Goal: Use online tool/utility: Utilize a website feature to perform a specific function

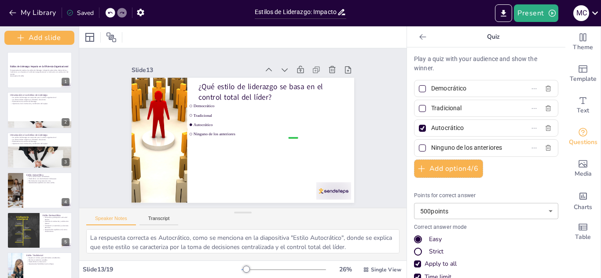
checkbox input "true"
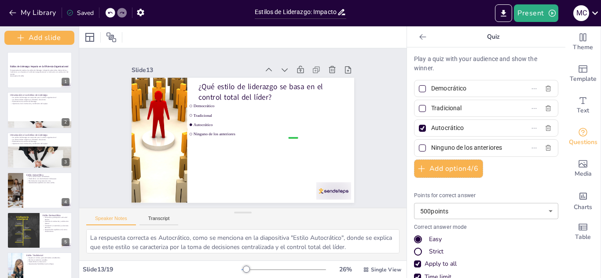
checkbox input "true"
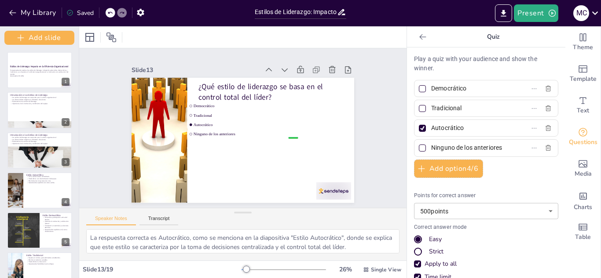
checkbox input "true"
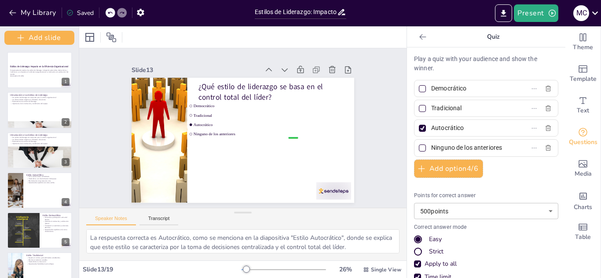
checkbox input "true"
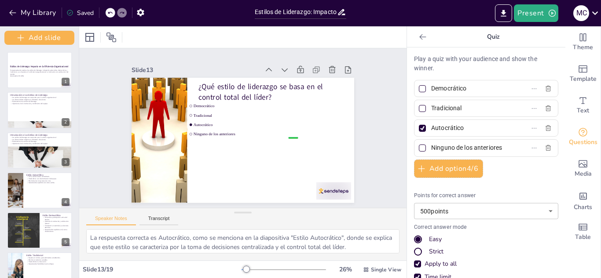
checkbox input "true"
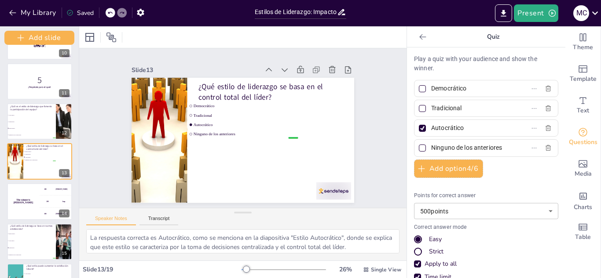
checkbox input "true"
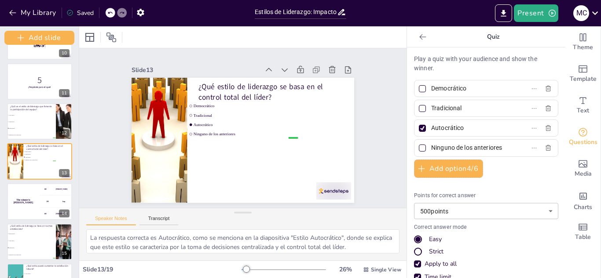
checkbox input "true"
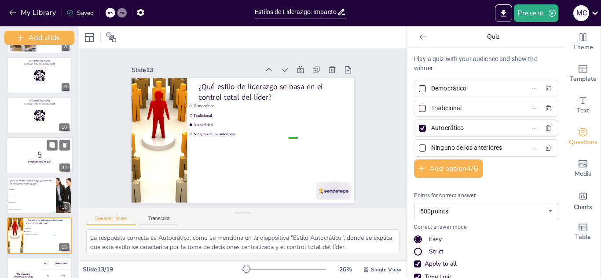
scroll to position [336, 0]
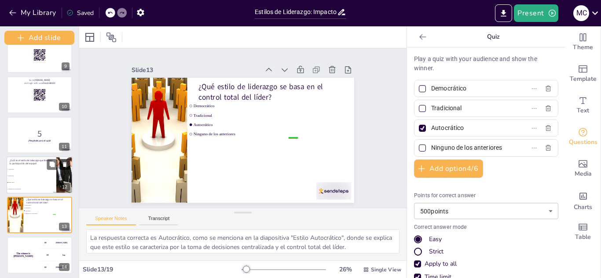
checkbox input "true"
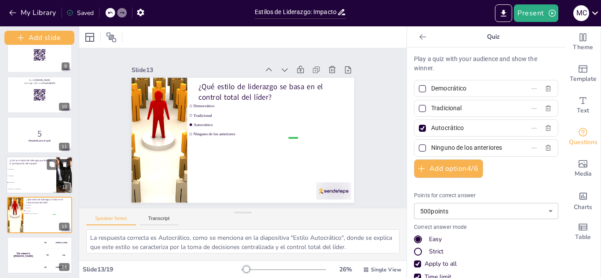
checkbox input "true"
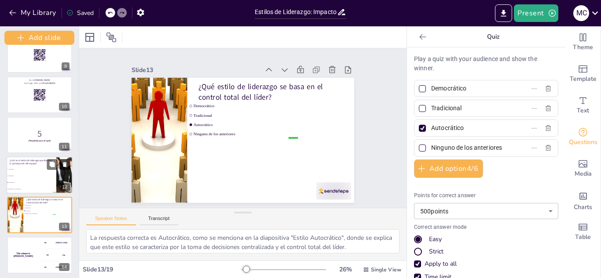
checkbox input "true"
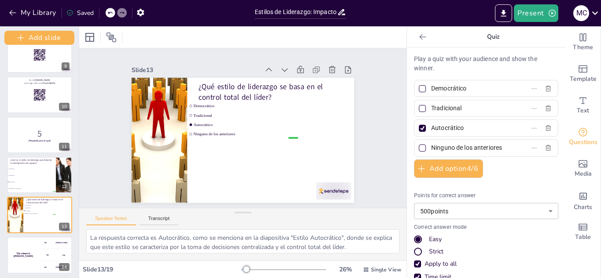
checkbox input "true"
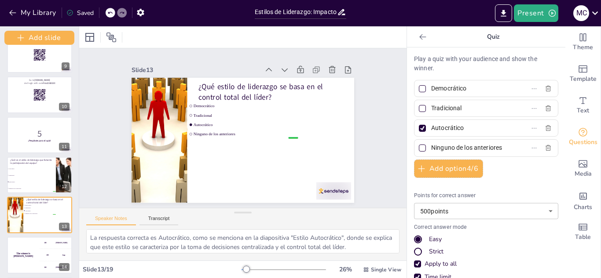
checkbox input "true"
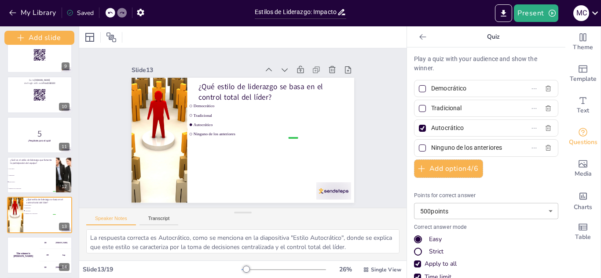
checkbox input "true"
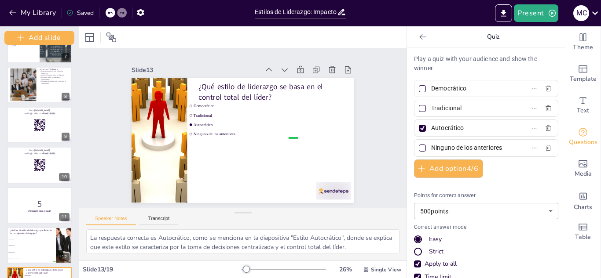
scroll to position [248, 0]
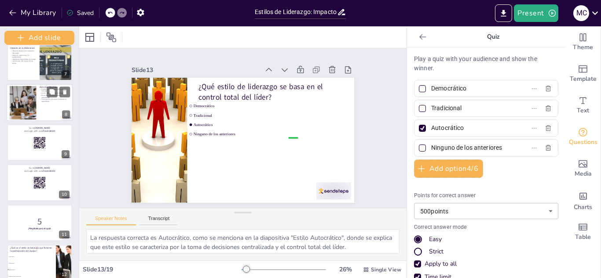
checkbox input "true"
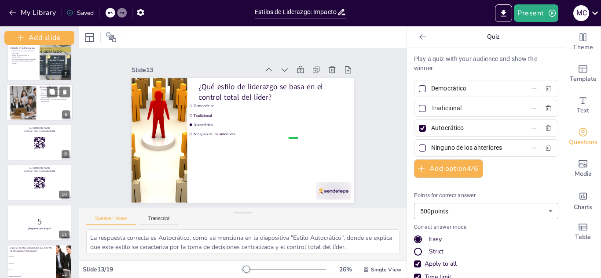
checkbox input "true"
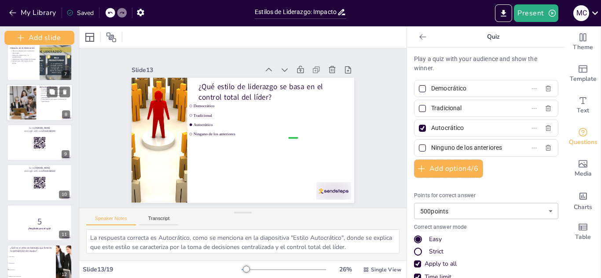
checkbox input "true"
click at [39, 112] on div at bounding box center [40, 102] width 66 height 37
checkbox input "true"
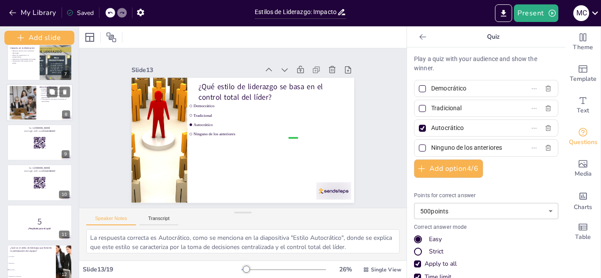
checkbox input "true"
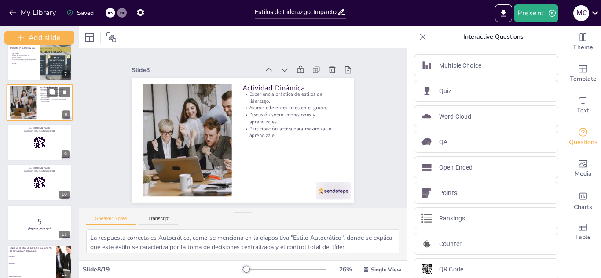
scroll to position [190, 0]
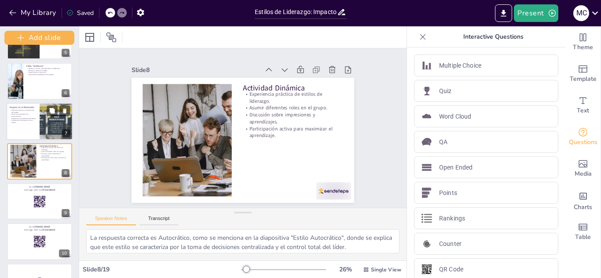
click at [39, 117] on div at bounding box center [40, 121] width 66 height 37
checkbox input "true"
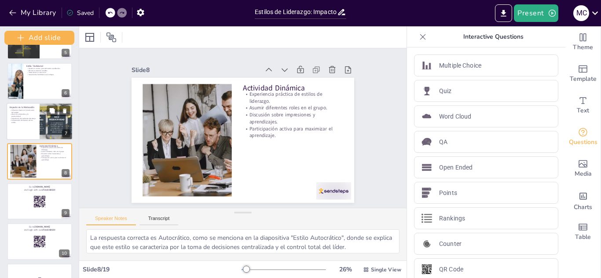
checkbox input "true"
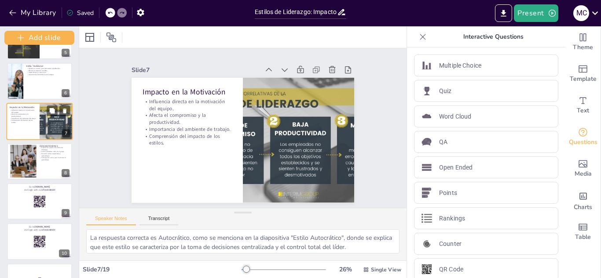
scroll to position [150, 0]
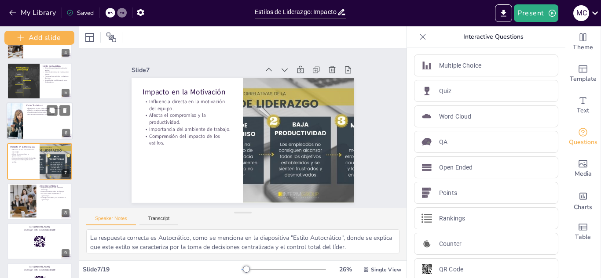
checkbox input "true"
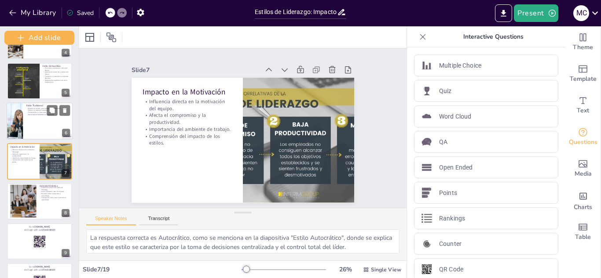
checkbox input "true"
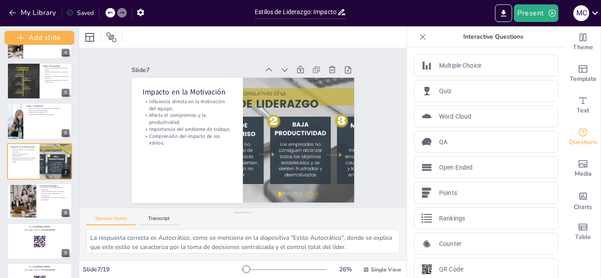
checkbox input "true"
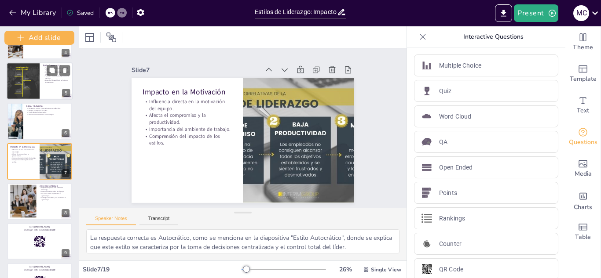
checkbox input "true"
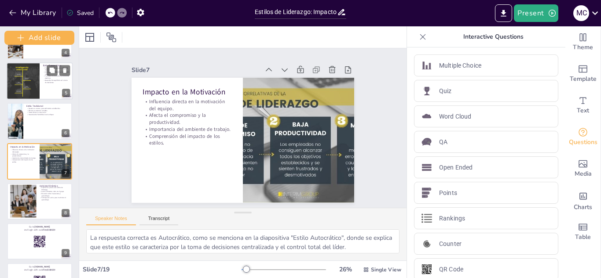
click at [40, 92] on div at bounding box center [40, 80] width 66 height 37
checkbox input "true"
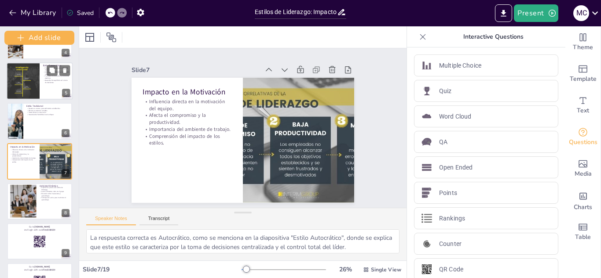
checkbox input "true"
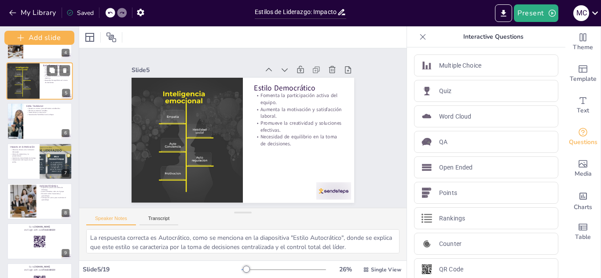
scroll to position [69, 0]
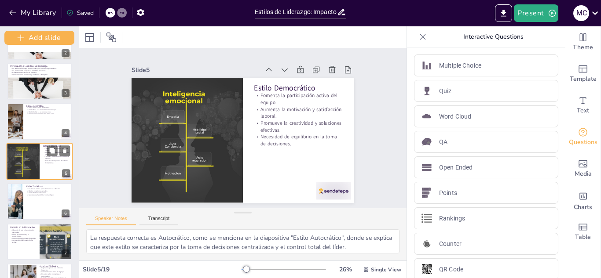
click at [40, 92] on div at bounding box center [39, 95] width 66 height 34
checkbox input "true"
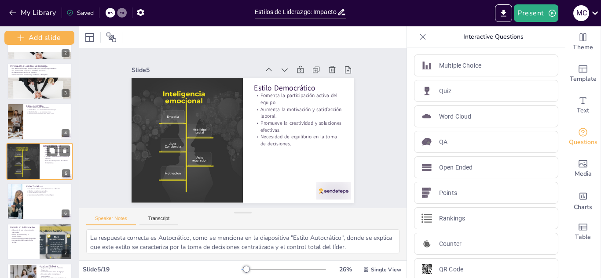
checkbox input "true"
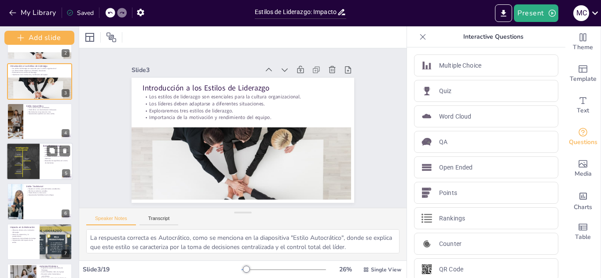
scroll to position [0, 0]
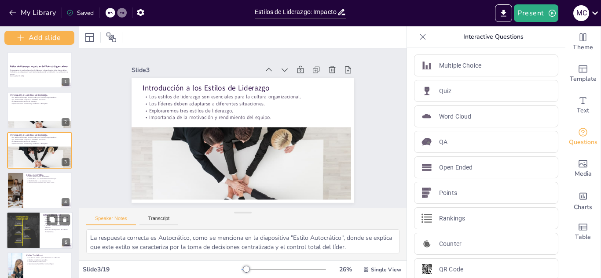
checkbox input "true"
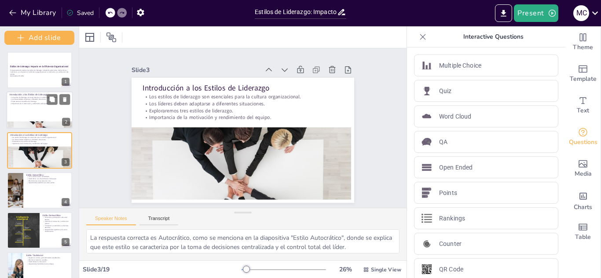
checkbox input "true"
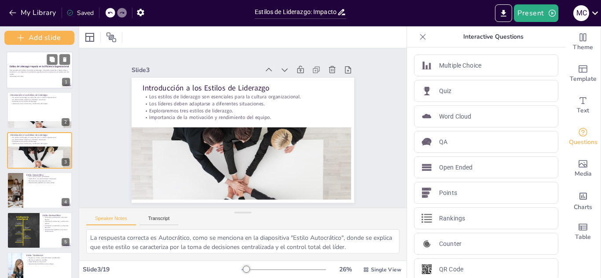
checkbox input "true"
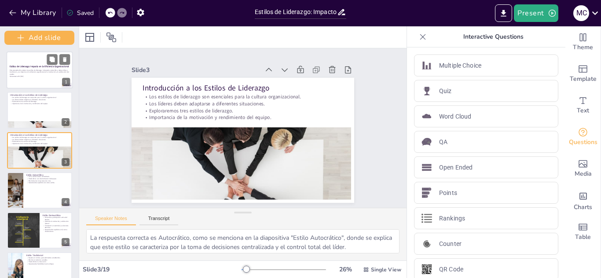
checkbox input "true"
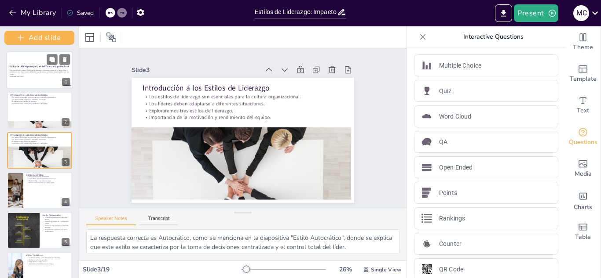
checkbox input "true"
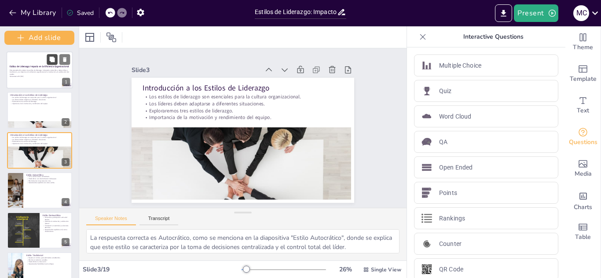
checkbox input "true"
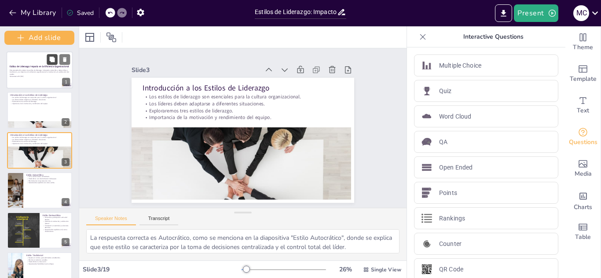
checkbox input "true"
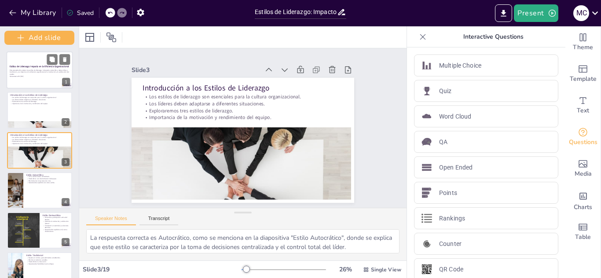
checkbox input "true"
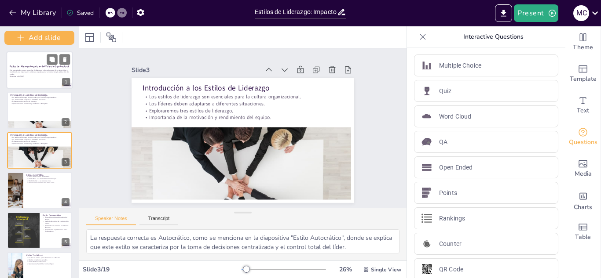
click at [40, 63] on div at bounding box center [40, 69] width 66 height 37
checkbox input "true"
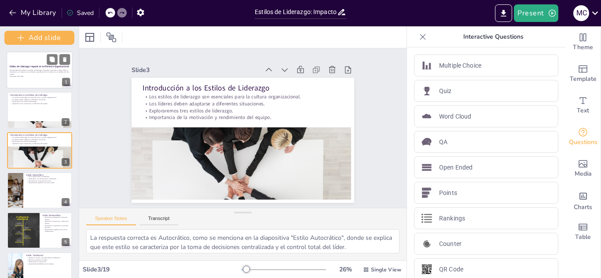
checkbox input "true"
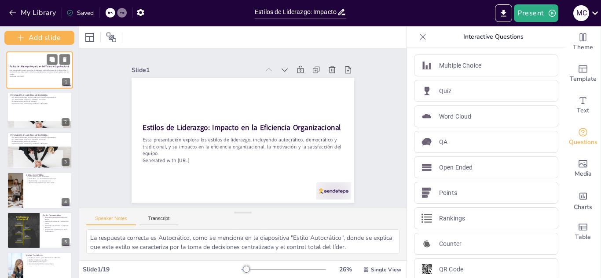
checkbox input "true"
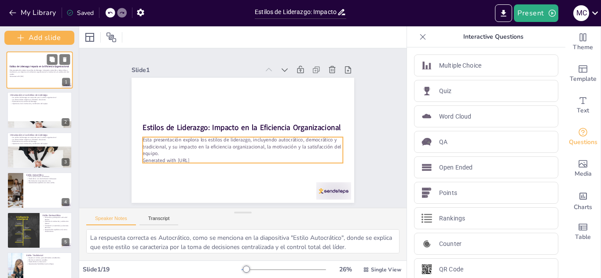
checkbox input "true"
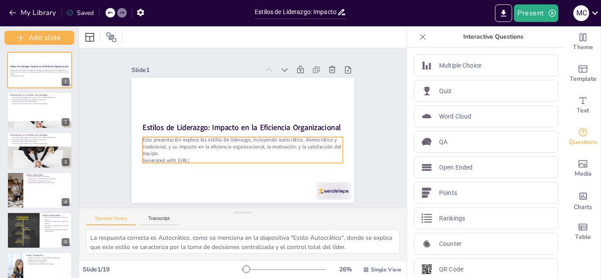
checkbox input "true"
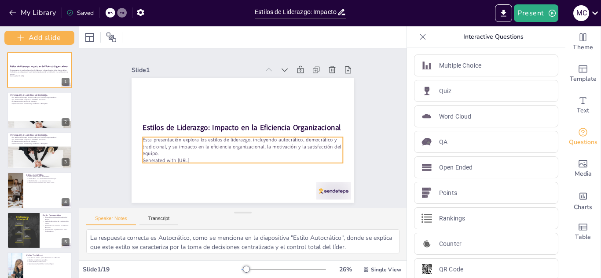
checkbox input "true"
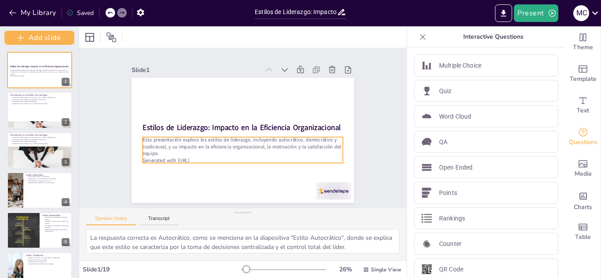
checkbox input "true"
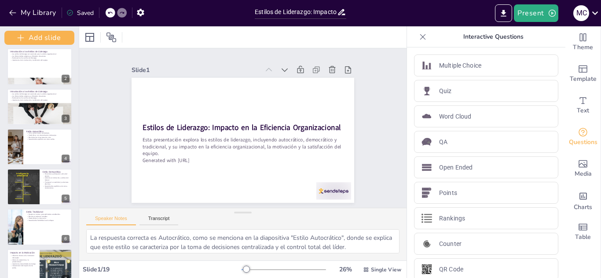
scroll to position [50, 0]
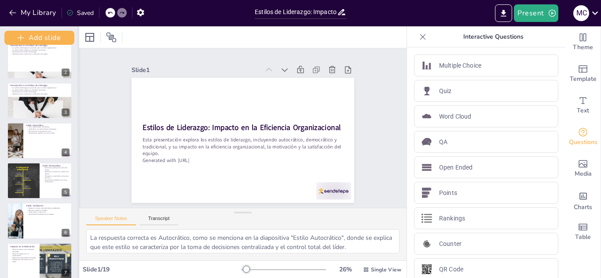
checkbox input "true"
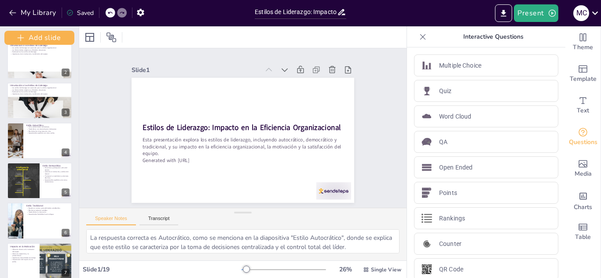
drag, startPoint x: 77, startPoint y: 120, endPoint x: 77, endPoint y: 137, distance: 16.7
click at [77, 137] on div "Add slide Estilos de Liderazgo: Impacto en la Eficiencia Organizacional Esta pr…" at bounding box center [39, 152] width 79 height 252
checkbox input "true"
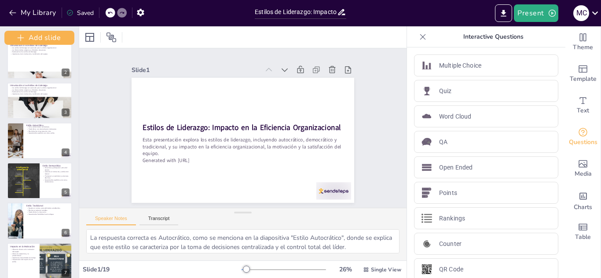
checkbox input "true"
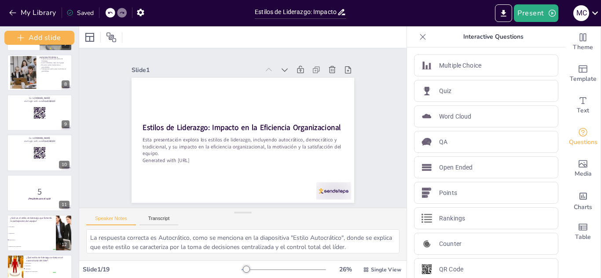
scroll to position [281, 0]
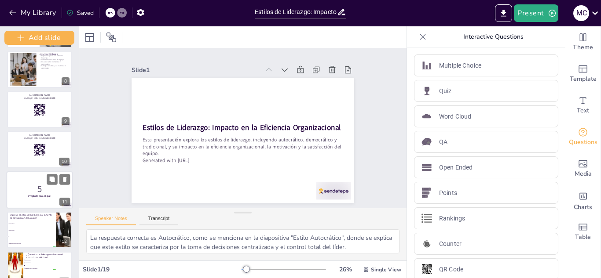
checkbox input "true"
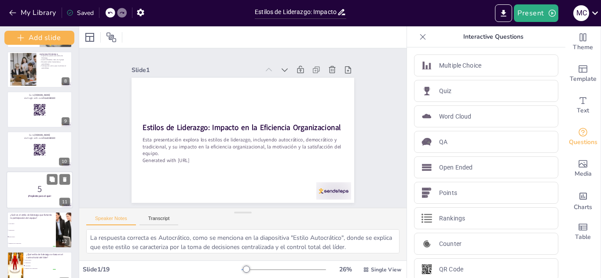
checkbox input "true"
click at [22, 162] on div at bounding box center [40, 149] width 66 height 37
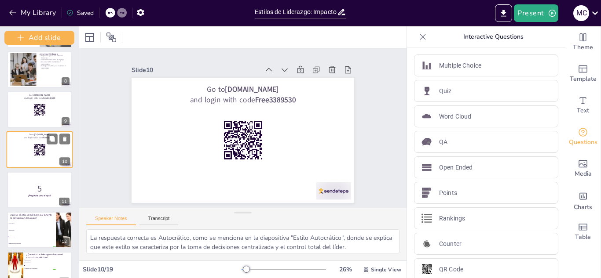
scroll to position [270, 0]
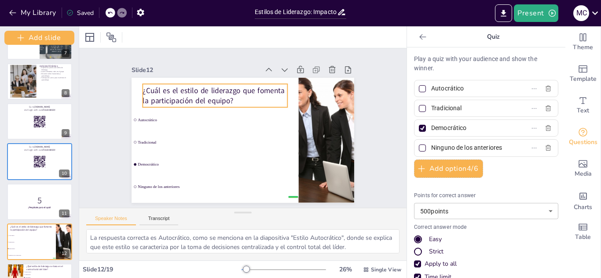
click at [142, 87] on p "¿Cuál es el estilo de liderazgo que fomenta la participación del equipo?" at bounding box center [214, 95] width 145 height 21
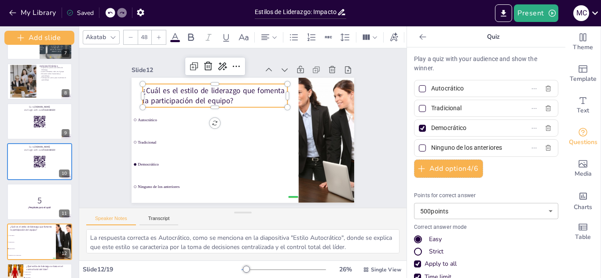
click at [142, 87] on p "¿Cuál es el estilo de liderazgo que fomenta la participación del equipo?" at bounding box center [214, 95] width 145 height 21
click at [238, 97] on p "¿Cuál es el estilo de liderazgo que fomenta la participación del equipo?" at bounding box center [214, 95] width 145 height 21
click at [228, 95] on p "¿Cuál es el estilo de liderazgo que fomenta la participación del equipo?" at bounding box center [214, 98] width 145 height 21
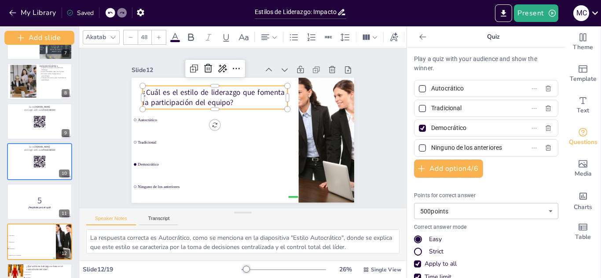
click at [228, 95] on p "¿Cuál es el estilo de liderazgo que fomenta la participación del equipo?" at bounding box center [214, 98] width 145 height 21
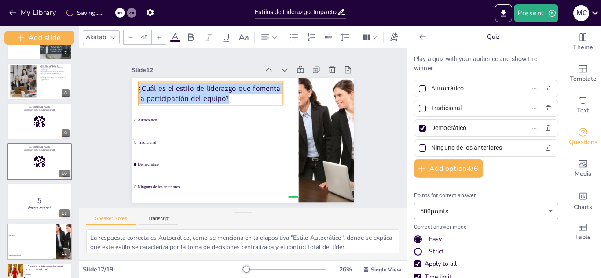
drag, startPoint x: 228, startPoint y: 95, endPoint x: 224, endPoint y: 91, distance: 5.9
click at [224, 91] on p "¿Cuál es el estilo de liderazgo que fomenta la participación del equipo?" at bounding box center [210, 94] width 145 height 21
copy span "¿Cuál es el estilo de liderazgo que fomenta la participación del equipo?"
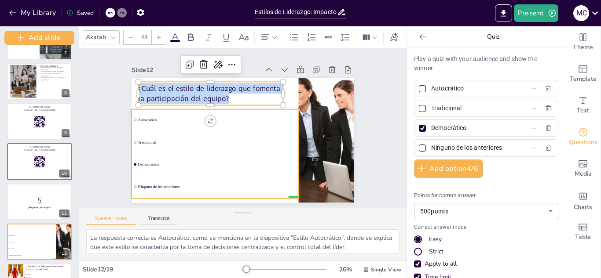
click at [155, 111] on li "Autocrático" at bounding box center [214, 120] width 167 height 22
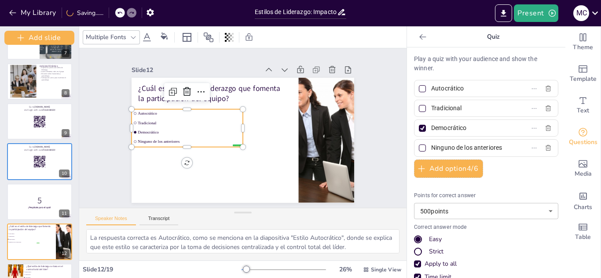
click at [177, 134] on ul "Autocrático Tradicional Democrático Ninguno de los anteriores" at bounding box center [186, 127] width 111 height 37
click at [177, 139] on span "Ninguno de los anteriores" at bounding box center [189, 141] width 103 height 5
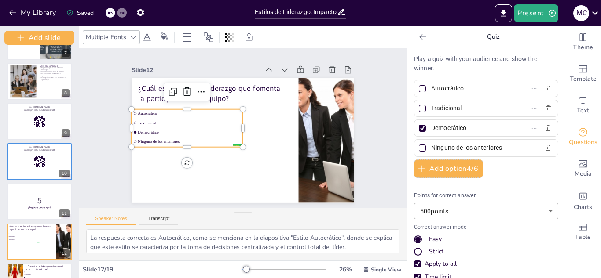
click at [177, 139] on span "Ninguno de los anteriores" at bounding box center [189, 141] width 103 height 5
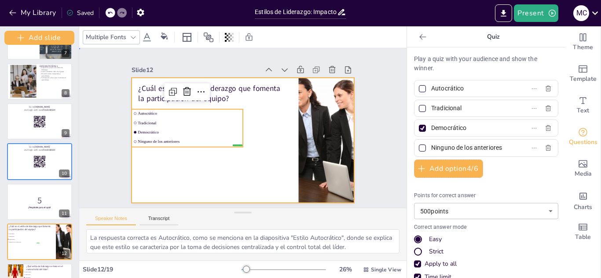
click at [267, 129] on div at bounding box center [242, 140] width 222 height 125
click at [182, 128] on li "Democrático" at bounding box center [186, 132] width 111 height 8
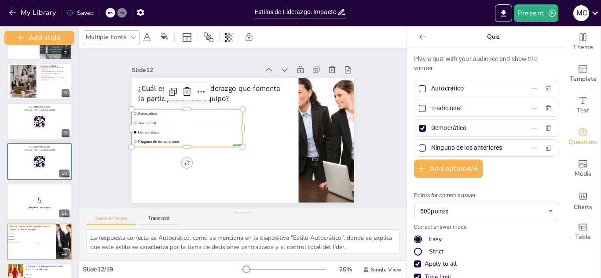
click at [182, 128] on li "Democrático" at bounding box center [186, 132] width 111 height 8
click at [182, 131] on span "Democrático" at bounding box center [189, 132] width 103 height 5
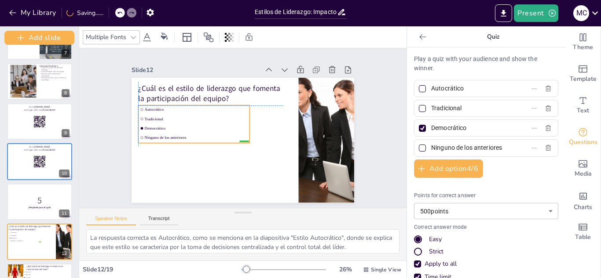
drag, startPoint x: 175, startPoint y: 139, endPoint x: 181, endPoint y: 138, distance: 5.3
click at [181, 138] on li "Ninguno de los anteriores" at bounding box center [193, 138] width 111 height 8
click at [181, 135] on span "Ninguno de los anteriores" at bounding box center [196, 137] width 103 height 5
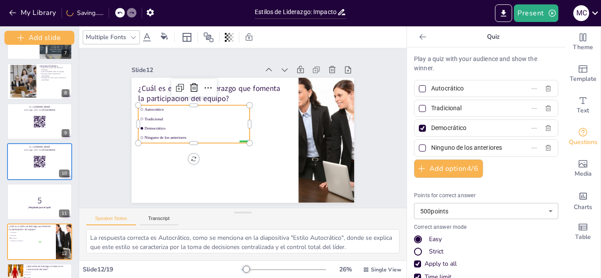
click at [181, 135] on span "Ninguno de los anteriores" at bounding box center [196, 137] width 103 height 5
click at [180, 135] on span "Ninguno de los anteriores" at bounding box center [196, 137] width 103 height 5
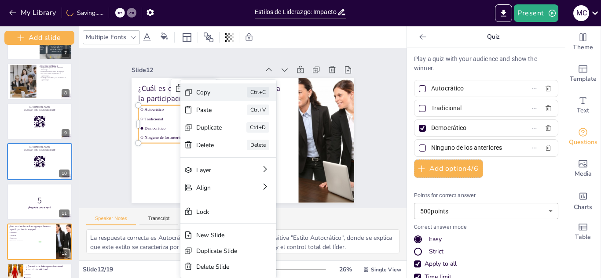
click at [195, 96] on div "Copy Ctrl+C" at bounding box center [228, 93] width 96 height 18
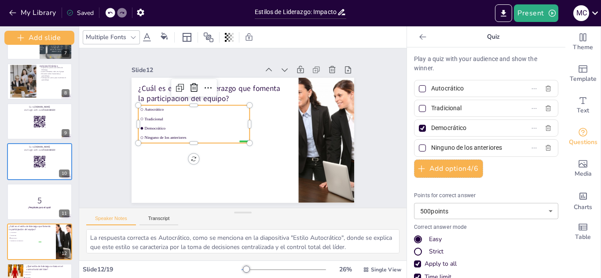
click at [193, 135] on span "Ninguno de los anteriores" at bounding box center [196, 137] width 103 height 5
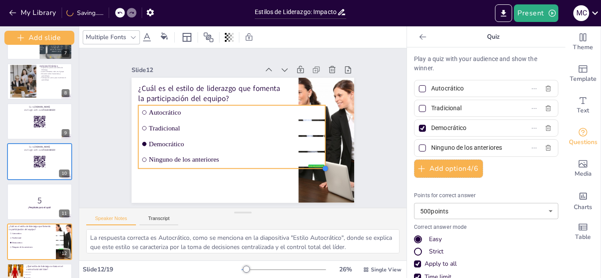
drag, startPoint x: 243, startPoint y: 139, endPoint x: 273, endPoint y: 168, distance: 42.0
click at [273, 168] on div "¿Cuál es el estilo de liderazgo que fomenta la participación del equipo? false …" at bounding box center [242, 140] width 222 height 125
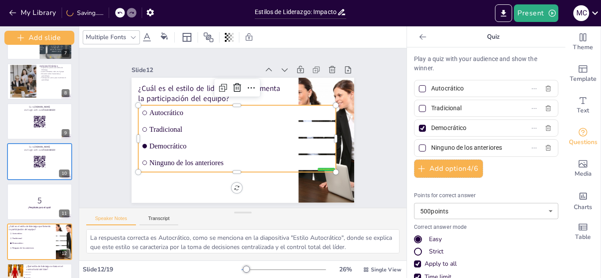
click at [239, 159] on span "Ninguno de los anteriores" at bounding box center [241, 163] width 183 height 8
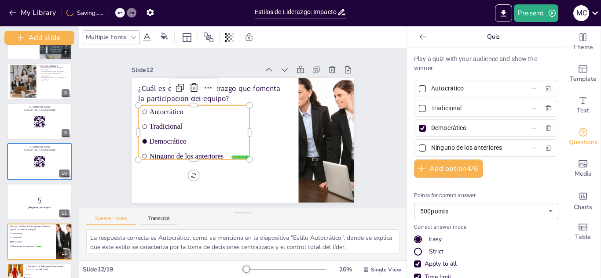
click at [216, 120] on li "Tradicional" at bounding box center [193, 126] width 111 height 13
drag, startPoint x: 216, startPoint y: 117, endPoint x: 227, endPoint y: 164, distance: 48.7
click at [216, 120] on li "Tradicional" at bounding box center [193, 126] width 111 height 13
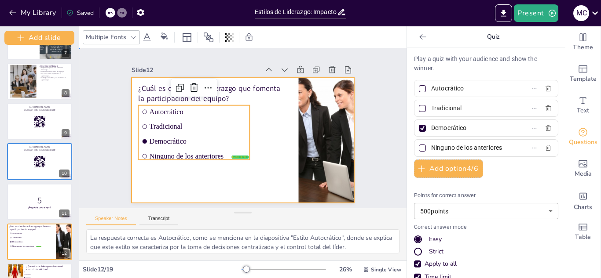
click at [227, 164] on div at bounding box center [242, 140] width 222 height 125
click at [220, 155] on span "Ninguno de los anteriores" at bounding box center [198, 156] width 97 height 8
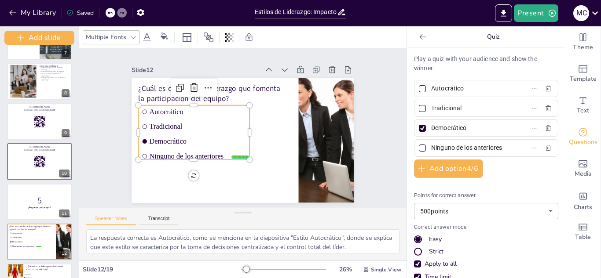
click at [218, 152] on span "Ninguno de los anteriores" at bounding box center [198, 156] width 97 height 8
click at [110, 14] on icon at bounding box center [109, 12] width 5 height 5
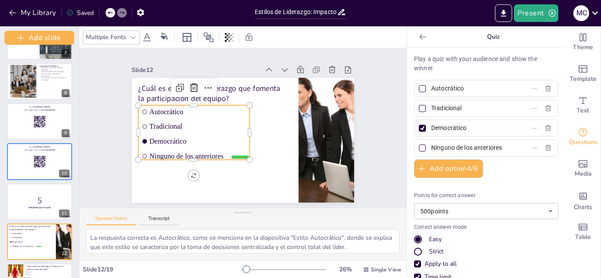
click at [110, 14] on icon at bounding box center [109, 12] width 5 height 5
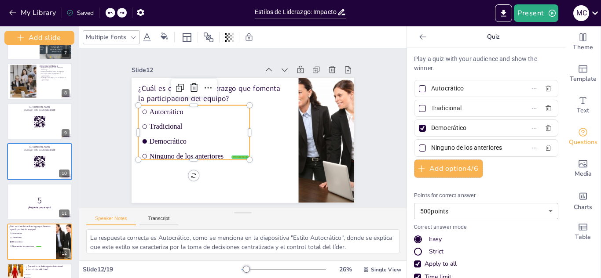
click at [110, 14] on icon at bounding box center [109, 12] width 5 height 5
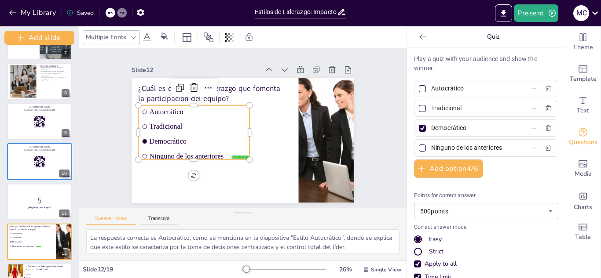
click at [110, 14] on icon at bounding box center [109, 12] width 5 height 5
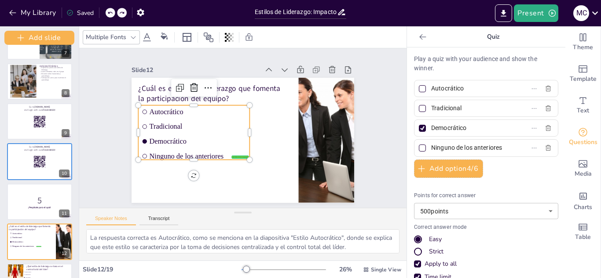
click at [110, 14] on icon at bounding box center [109, 12] width 5 height 5
click at [109, 11] on icon at bounding box center [109, 12] width 5 height 5
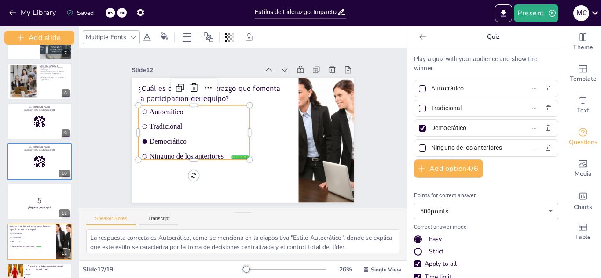
click at [109, 11] on icon at bounding box center [109, 12] width 5 height 5
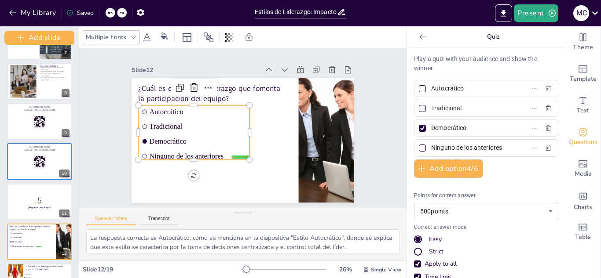
click at [109, 11] on icon at bounding box center [109, 12] width 5 height 5
click at [169, 125] on span "Tradicional" at bounding box center [198, 127] width 97 height 8
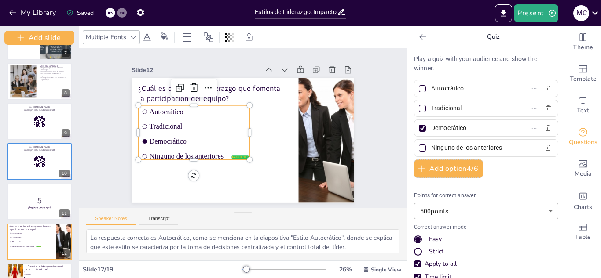
click at [169, 125] on span "Tradicional" at bounding box center [198, 127] width 97 height 8
click at [40, 212] on div at bounding box center [40, 201] width 66 height 37
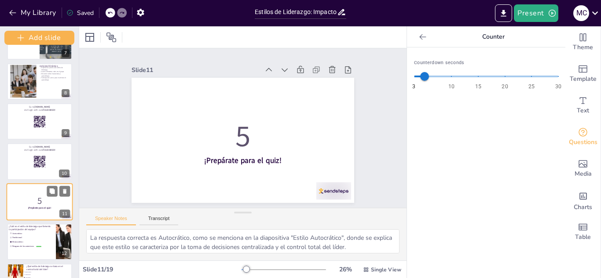
scroll to position [310, 0]
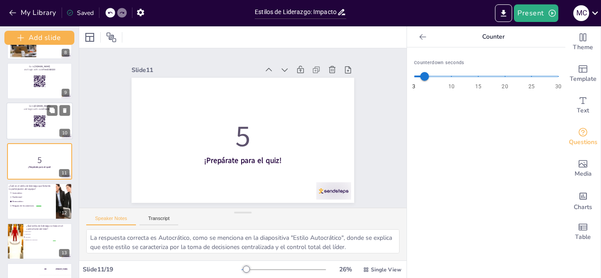
click at [37, 117] on rect at bounding box center [36, 117] width 1 height 0
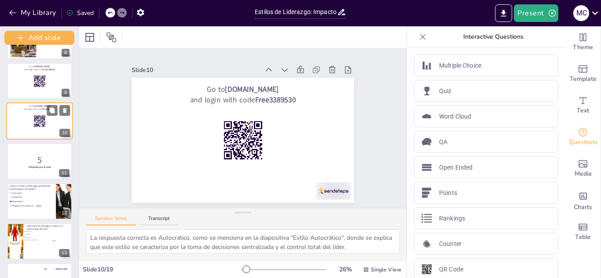
scroll to position [270, 0]
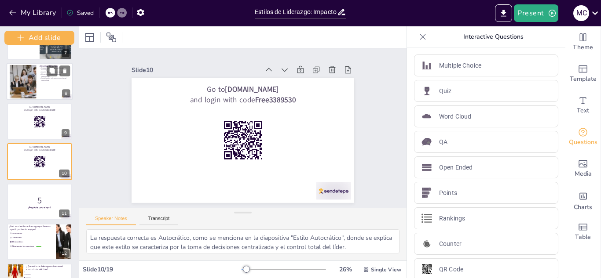
click at [36, 94] on div at bounding box center [23, 81] width 51 height 33
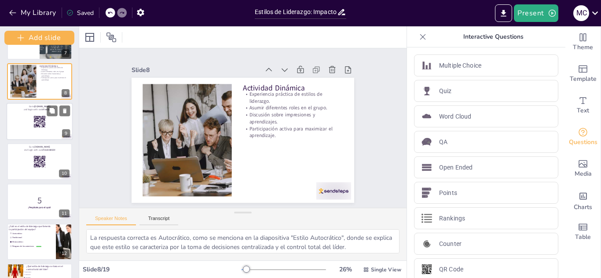
scroll to position [190, 0]
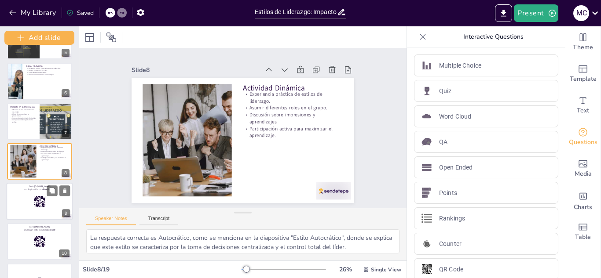
click at [26, 199] on div at bounding box center [40, 201] width 66 height 37
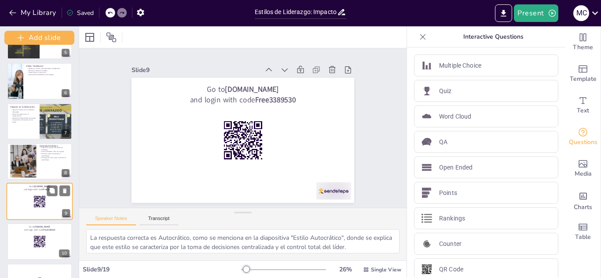
scroll to position [230, 0]
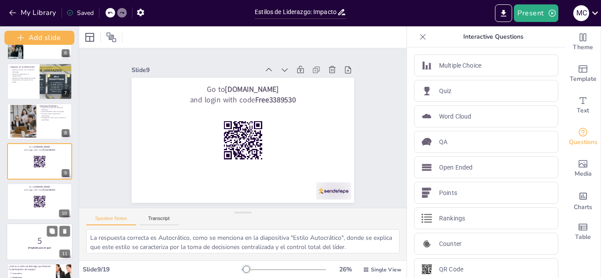
click at [33, 226] on div at bounding box center [40, 241] width 66 height 37
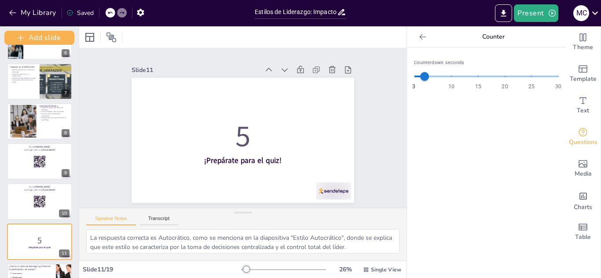
scroll to position [310, 0]
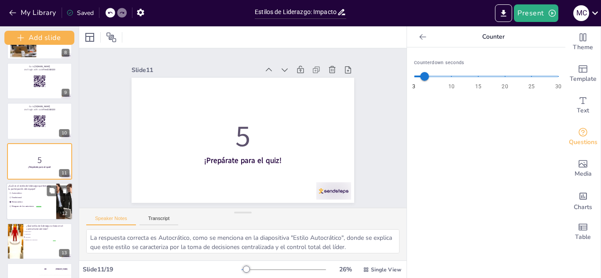
click at [32, 207] on span "Ninguno de los anteriores" at bounding box center [26, 206] width 29 height 3
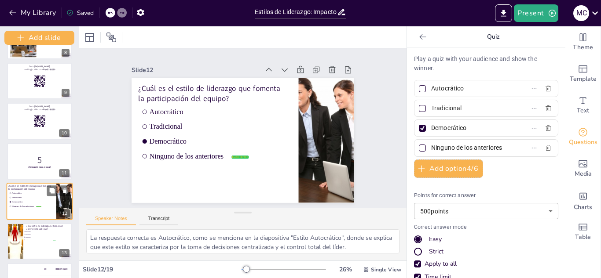
scroll to position [350, 0]
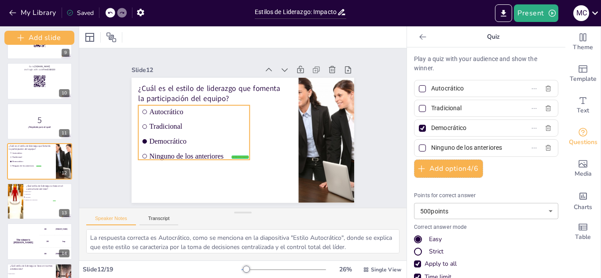
click at [219, 154] on span "Ninguno de los anteriores" at bounding box center [198, 156] width 97 height 8
click at [219, 150] on li "Ninguno de los anteriores" at bounding box center [193, 156] width 111 height 13
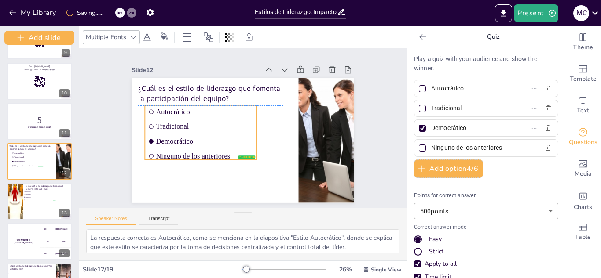
drag, startPoint x: 219, startPoint y: 149, endPoint x: 225, endPoint y: 148, distance: 6.7
click at [225, 150] on li "Ninguno de los anteriores" at bounding box center [200, 156] width 111 height 13
click at [149, 110] on input "checkbox" at bounding box center [151, 112] width 4 height 4
click at [226, 152] on span "Ninguno de los anteriores" at bounding box center [204, 156] width 97 height 8
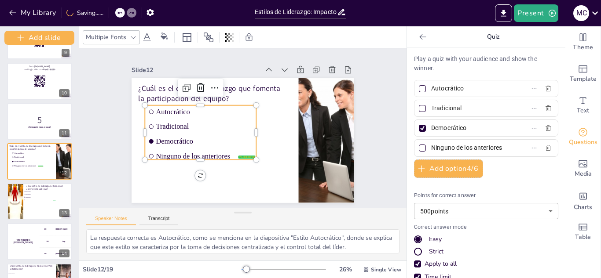
click at [226, 152] on span "Ninguno de los anteriores" at bounding box center [204, 156] width 97 height 8
click at [224, 146] on ul "Autocrático Tradicional Democrático Ninguno de los anteriores" at bounding box center [200, 133] width 111 height 54
click at [209, 85] on icon at bounding box center [214, 88] width 11 height 11
click at [178, 152] on span "Ninguno de los anteriores" at bounding box center [204, 156] width 97 height 8
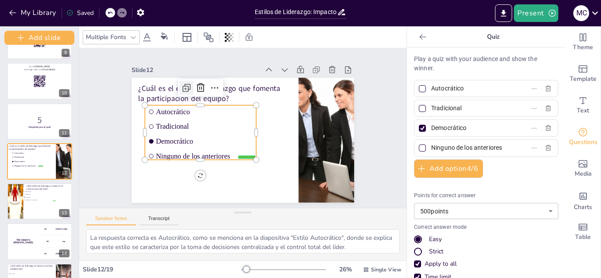
click at [182, 88] on icon at bounding box center [184, 88] width 5 height 5
click at [191, 136] on li "Democrático" at bounding box center [201, 142] width 111 height 13
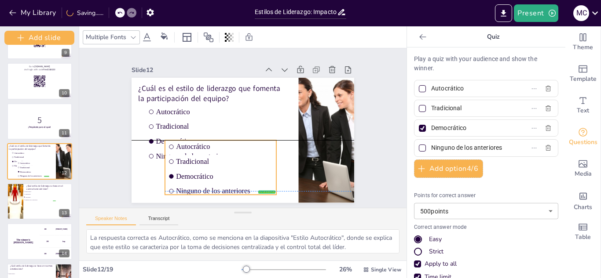
drag, startPoint x: 191, startPoint y: 134, endPoint x: 210, endPoint y: 167, distance: 38.0
click at [210, 170] on li "Democrático" at bounding box center [220, 176] width 111 height 13
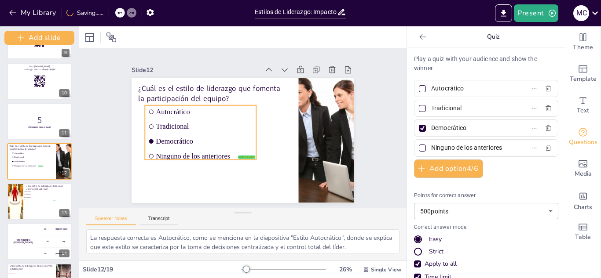
click at [212, 153] on span "Ninguno de los anteriores" at bounding box center [204, 156] width 97 height 8
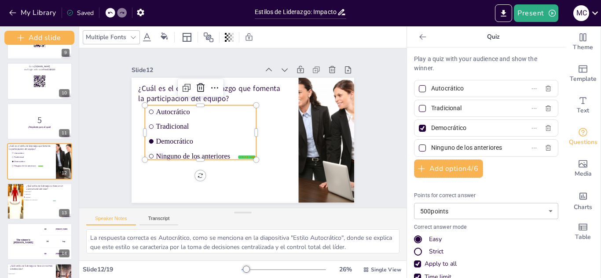
click at [218, 152] on span "Ninguno de los anteriores" at bounding box center [204, 156] width 97 height 8
click at [220, 150] on li "Ninguno de los anteriores" at bounding box center [200, 156] width 111 height 13
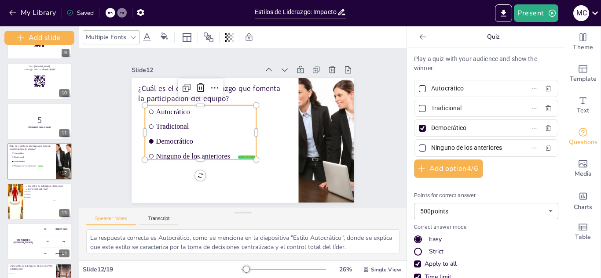
click at [220, 150] on li "Ninguno de los anteriores" at bounding box center [200, 156] width 111 height 13
click at [213, 142] on span "Democrático" at bounding box center [204, 142] width 97 height 8
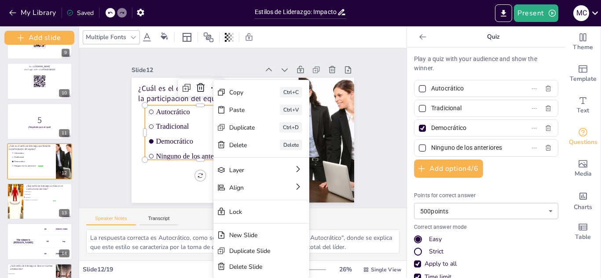
click at [213, 142] on div "[PERSON_NAME]" at bounding box center [261, 145] width 96 height 18
click at [213, 142] on div at bounding box center [242, 140] width 222 height 125
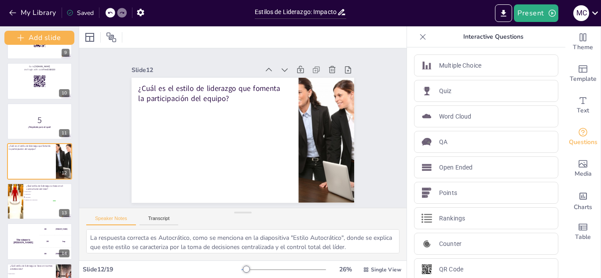
click at [111, 12] on icon at bounding box center [109, 12] width 5 height 5
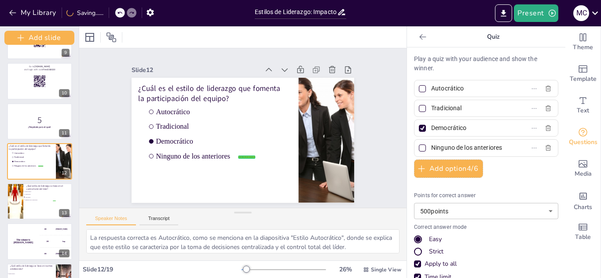
click at [111, 12] on div "My Library Saving......" at bounding box center [79, 12] width 158 height 16
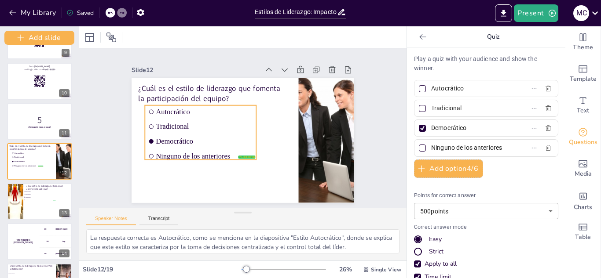
click at [185, 138] on span "Democrático" at bounding box center [204, 142] width 97 height 8
click at [149, 110] on input "checkbox" at bounding box center [151, 112] width 4 height 4
click at [145, 109] on li "Autocrático" at bounding box center [200, 112] width 111 height 13
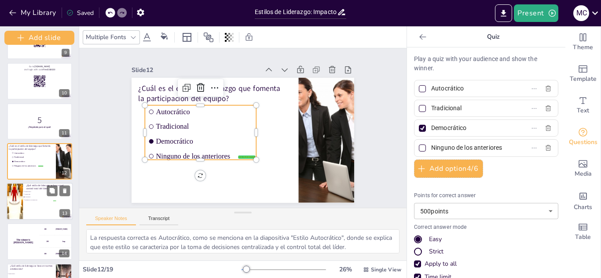
click at [48, 201] on span "Ninguno de los anteriores" at bounding box center [40, 199] width 31 height 1
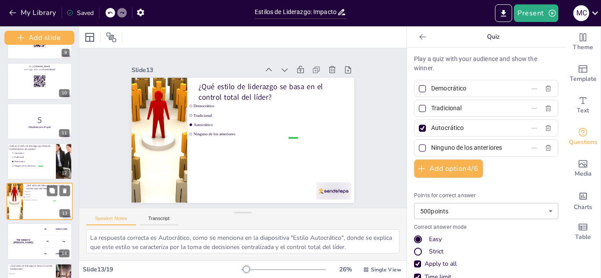
scroll to position [390, 0]
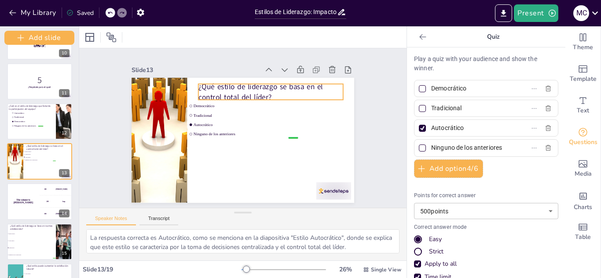
click at [274, 92] on p "¿Qué estilo de liderazgo se basa en el control total del líder?" at bounding box center [270, 92] width 145 height 21
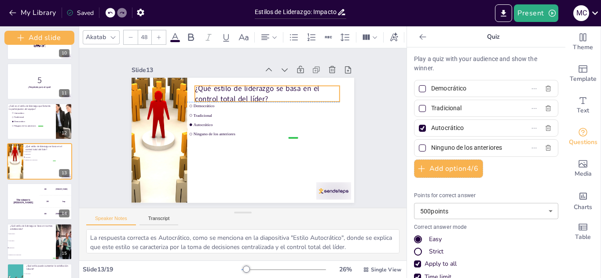
click at [273, 92] on p "¿Qué estilo de liderazgo se basa en el control total del líder?" at bounding box center [267, 94] width 145 height 21
click at [263, 93] on p "¿Qué estilo de liderazgo se basa en el control total del líder?" at bounding box center [269, 94] width 145 height 21
drag, startPoint x: 263, startPoint y: 93, endPoint x: 256, endPoint y: 95, distance: 7.0
click at [256, 95] on p "¿Qué estilo de liderazgo se basa en el control total del líder?" at bounding box center [261, 94] width 145 height 21
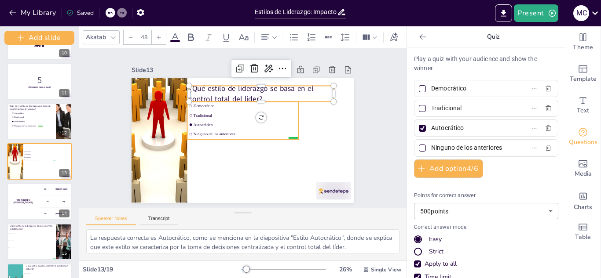
click at [268, 123] on span "Autocrático" at bounding box center [244, 125] width 103 height 5
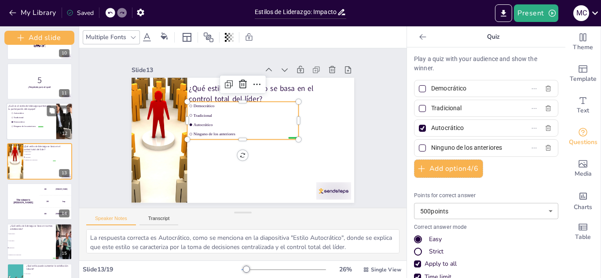
click at [37, 116] on li "Tradicional" at bounding box center [27, 118] width 33 height 4
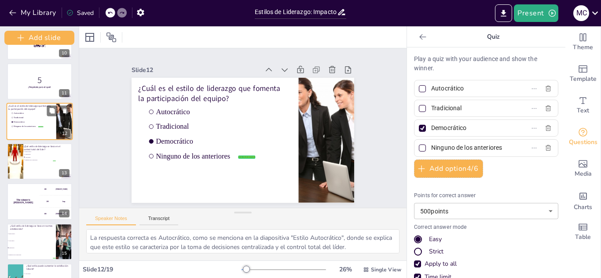
scroll to position [350, 0]
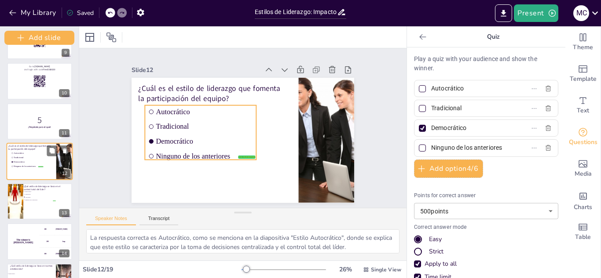
click at [30, 153] on span "Autocrático" at bounding box center [28, 153] width 29 height 3
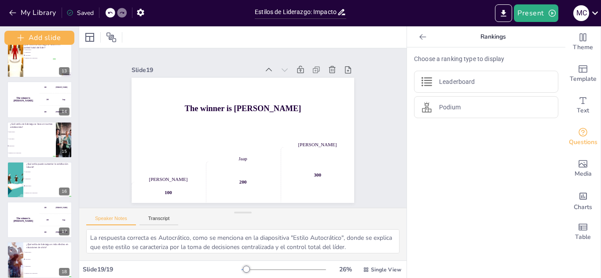
scroll to position [540, 0]
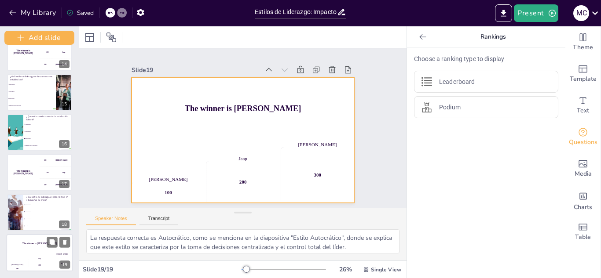
click at [33, 262] on div "200" at bounding box center [40, 265] width 22 height 12
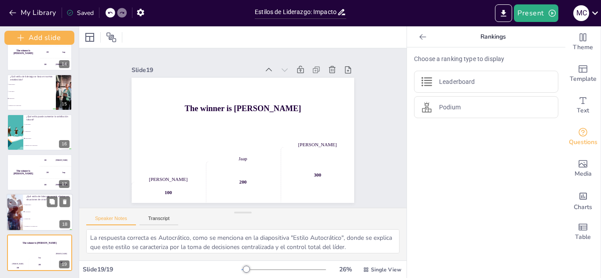
click at [31, 207] on li "Democrático" at bounding box center [48, 204] width 50 height 7
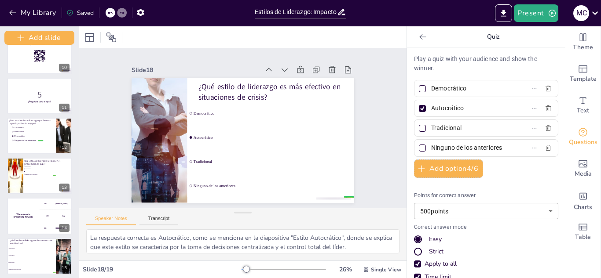
scroll to position [334, 0]
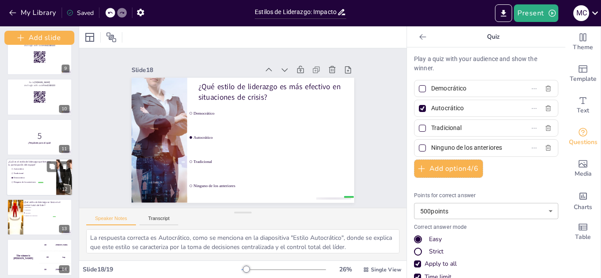
click at [17, 168] on li "Autocrático" at bounding box center [27, 169] width 33 height 4
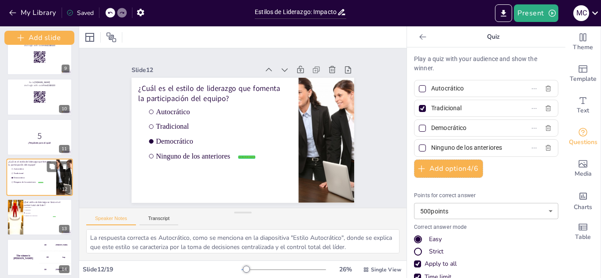
scroll to position [350, 0]
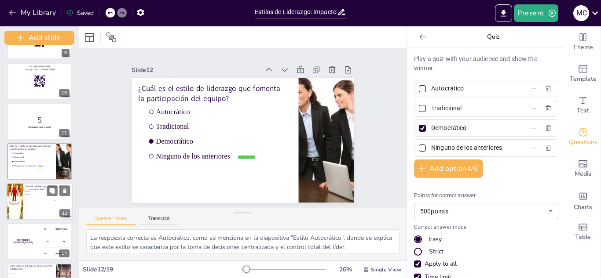
click at [24, 190] on p "¿Qué estilo de liderazgo se basa en el control total del líder?" at bounding box center [44, 188] width 43 height 6
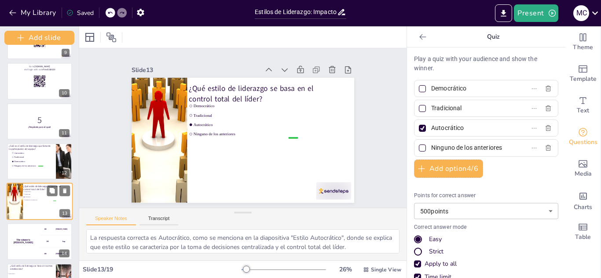
scroll to position [390, 0]
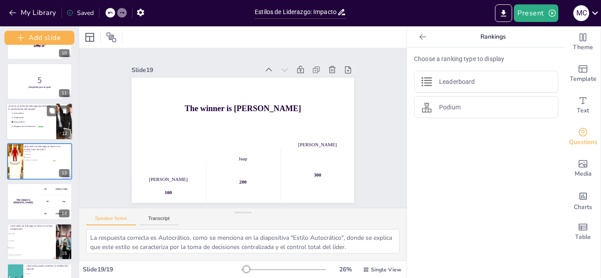
click at [63, 124] on div at bounding box center [64, 121] width 66 height 37
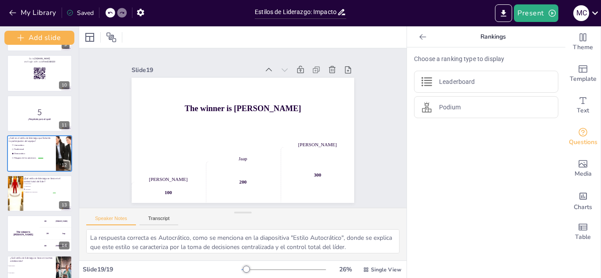
scroll to position [368, 0]
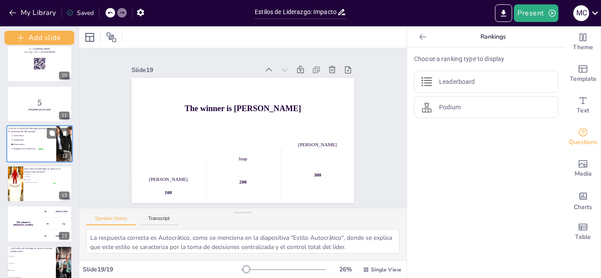
click at [34, 151] on li "Ninguno de los anteriores" at bounding box center [27, 149] width 33 height 4
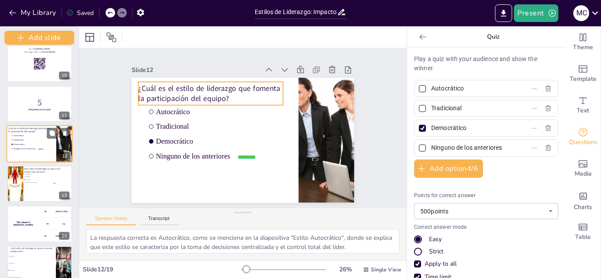
scroll to position [350, 0]
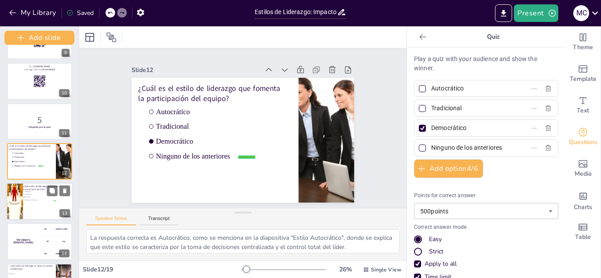
click at [29, 188] on p "¿Qué estilo de liderazgo se basa en el control total del líder?" at bounding box center [44, 188] width 43 height 6
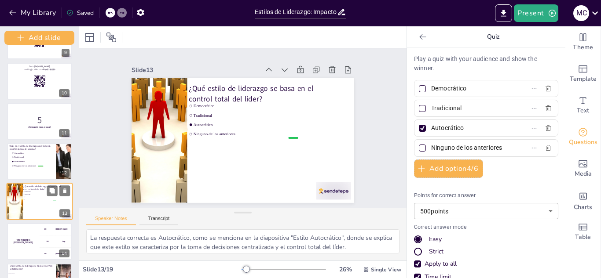
scroll to position [390, 0]
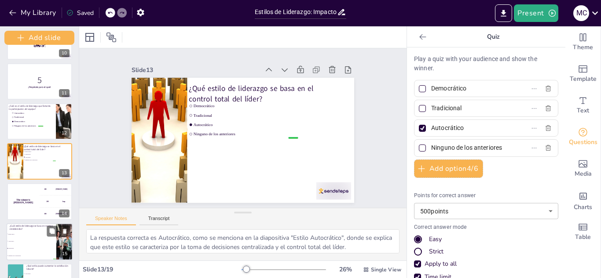
click at [29, 241] on span "Autocrático" at bounding box center [31, 241] width 47 height 1
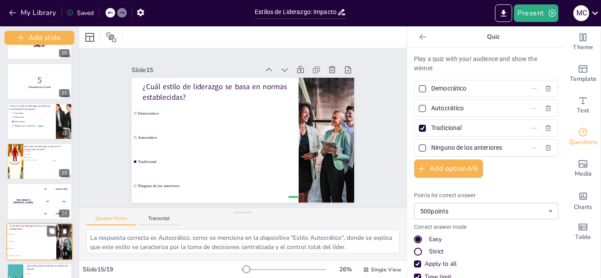
scroll to position [471, 0]
